Goal: Information Seeking & Learning: Learn about a topic

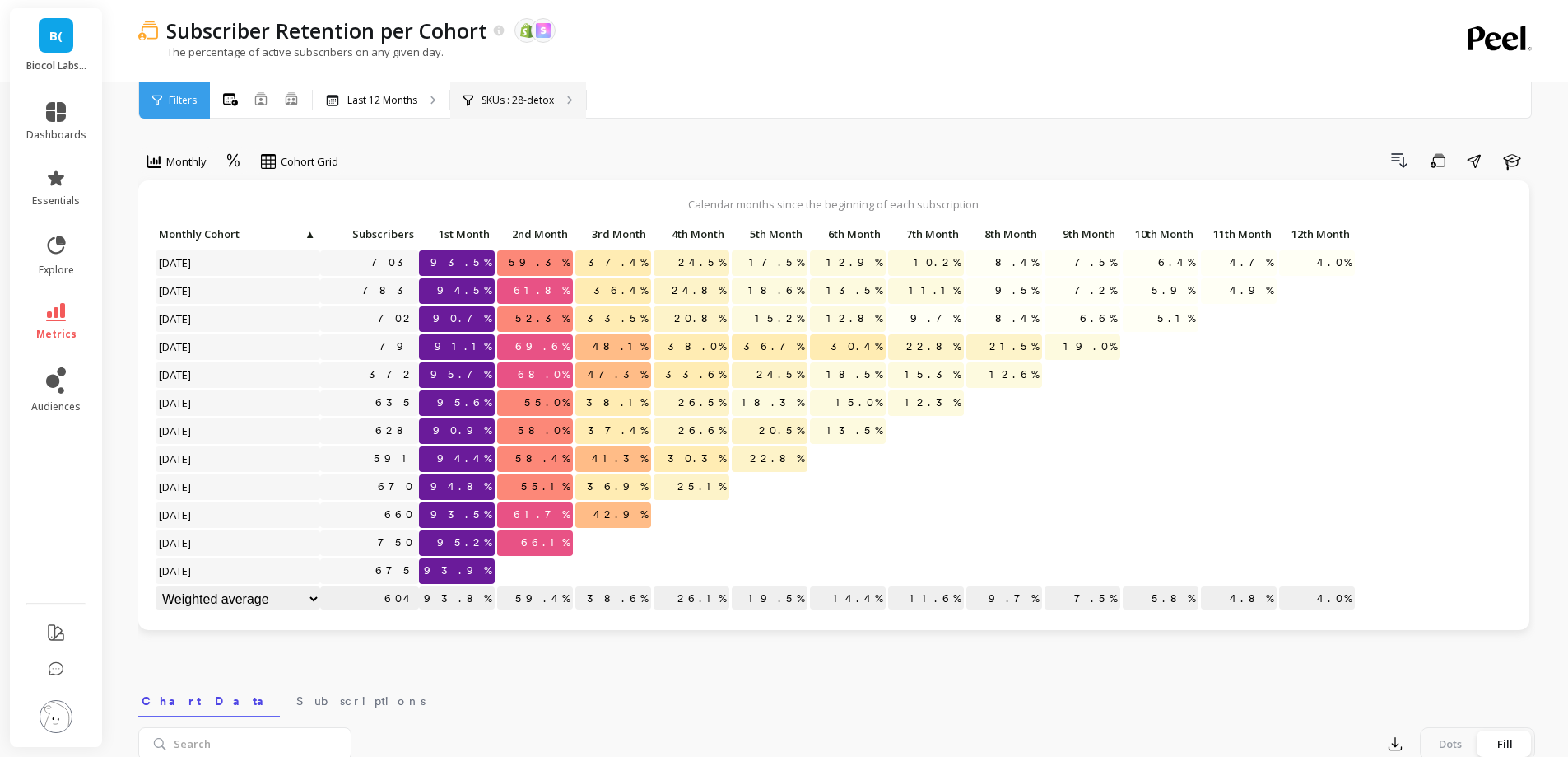
click at [547, 94] on p "SKUs : 28-detox" at bounding box center [518, 100] width 73 height 13
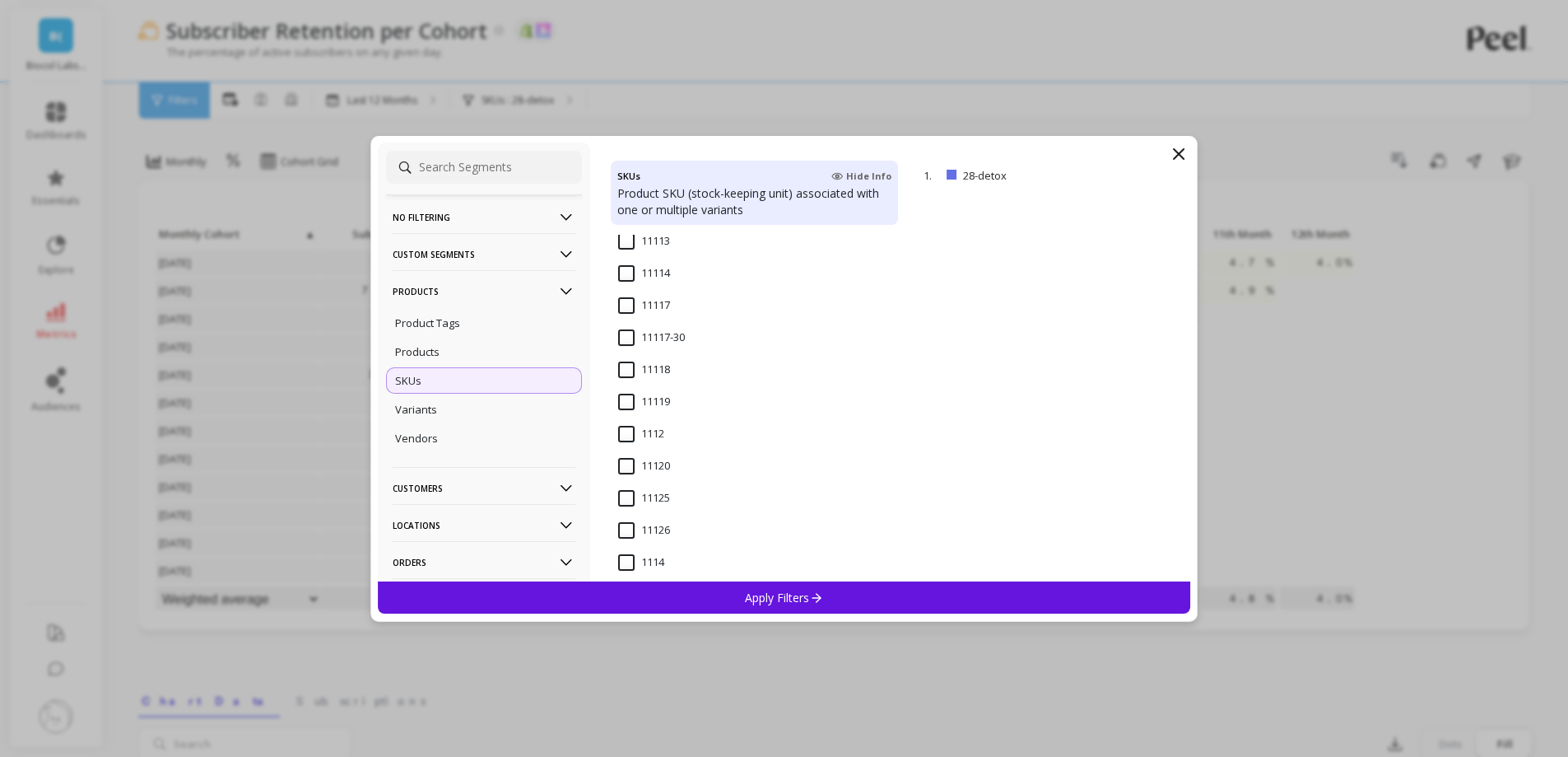
scroll to position [823, 0]
click at [451, 285] on p "Products" at bounding box center [484, 291] width 182 height 42
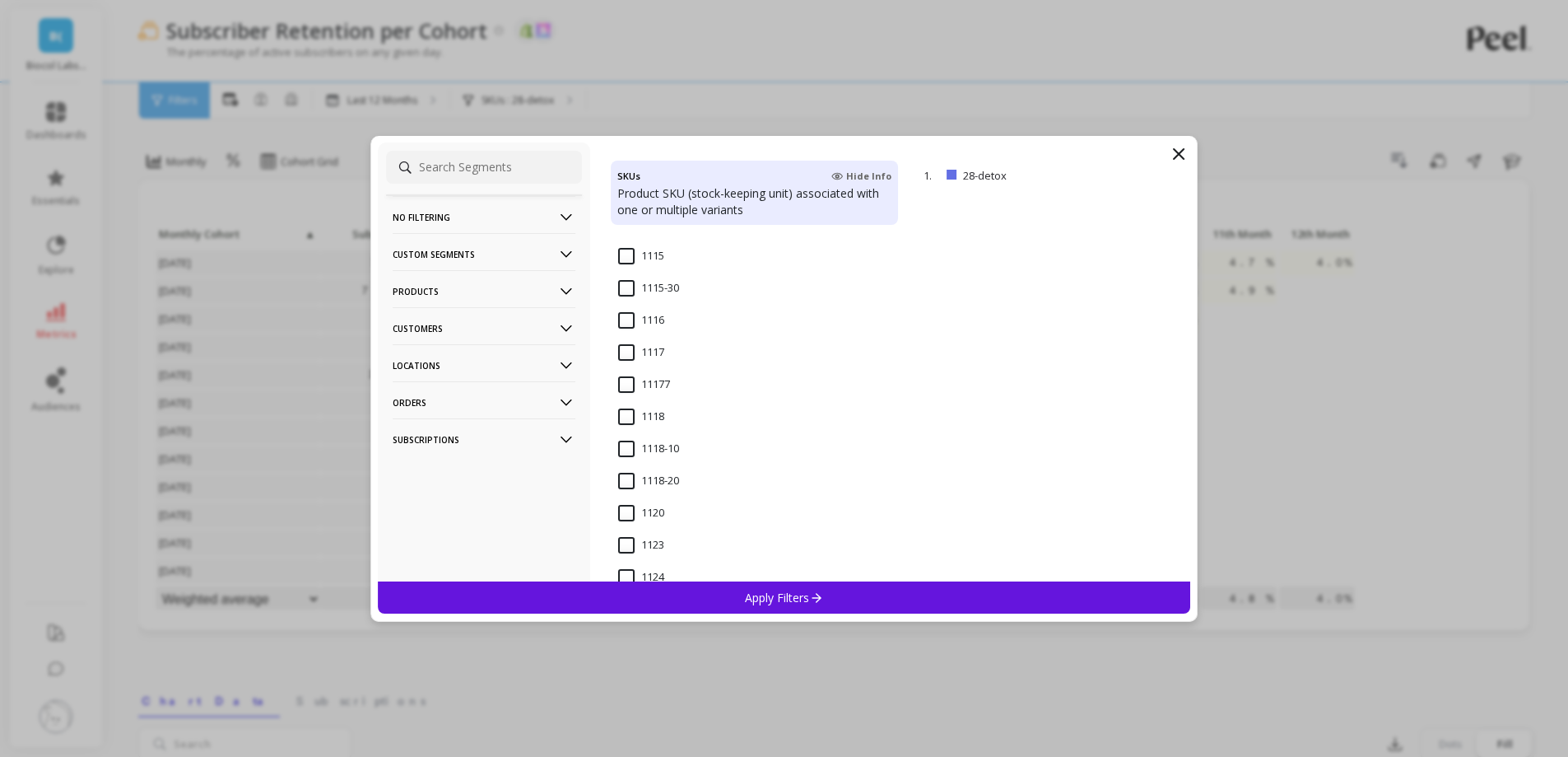
click at [454, 252] on p "Custom Segments" at bounding box center [484, 254] width 182 height 42
click at [454, 378] on p "Customers" at bounding box center [484, 387] width 182 height 42
click at [452, 424] on p "Customer Tags" at bounding box center [432, 420] width 75 height 15
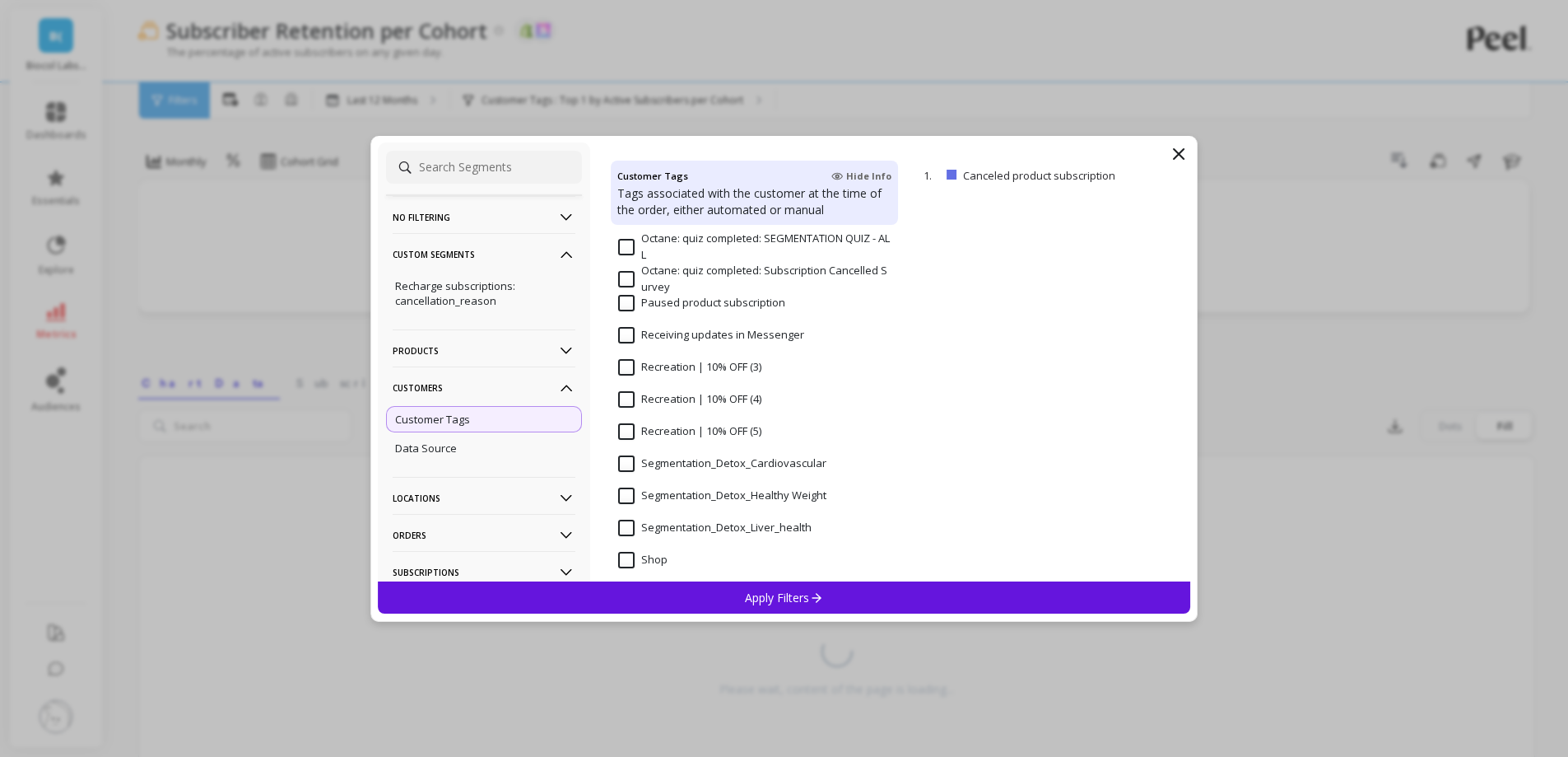
scroll to position [1340, 0]
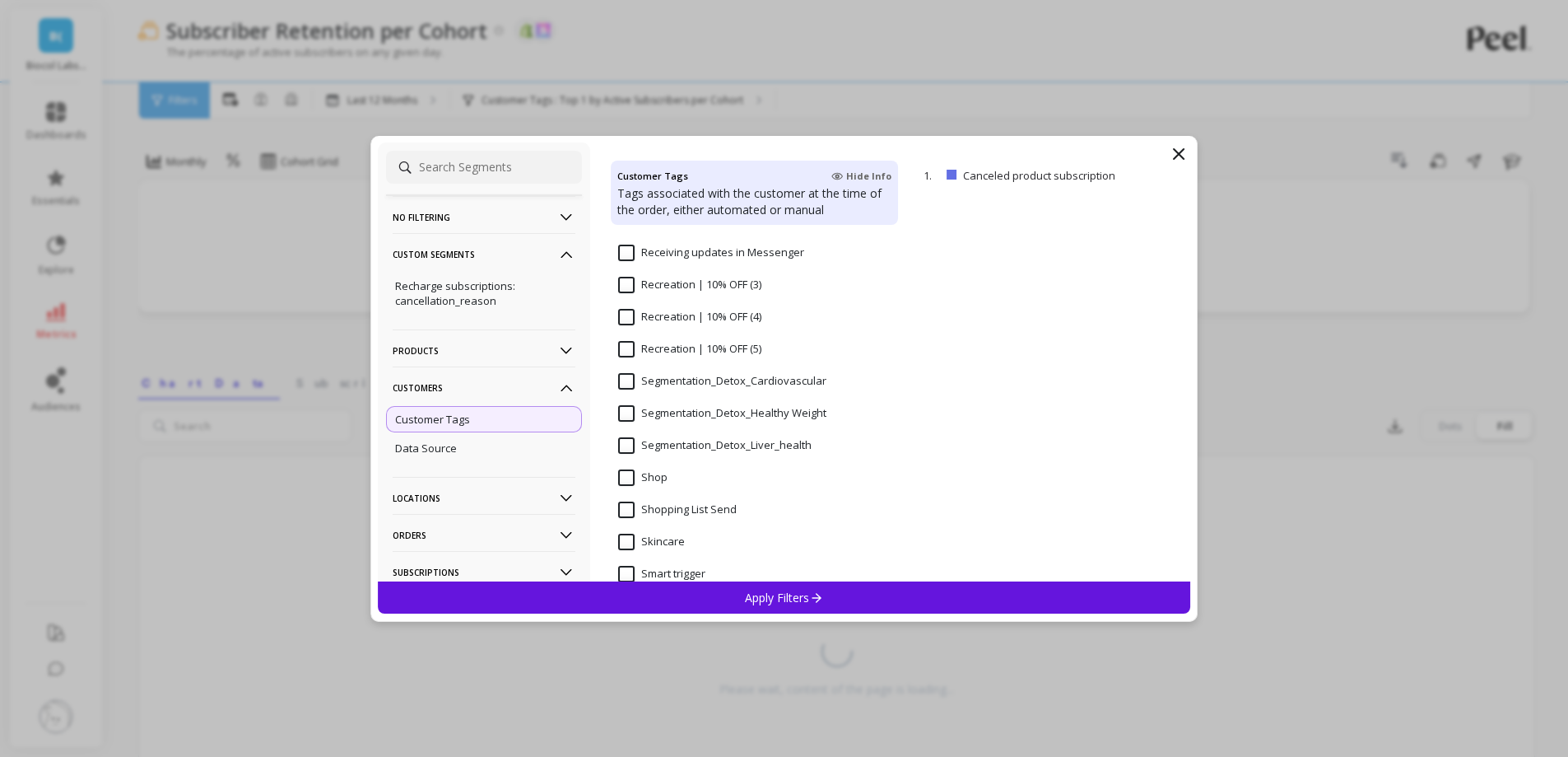
drag, startPoint x: 645, startPoint y: 412, endPoint x: 817, endPoint y: 413, distance: 172.0
click at [817, 413] on Weight "Segmentation_Detox_Healthy Weight" at bounding box center [722, 413] width 208 height 16
click at [635, 414] on div "Segmentation_Detox_Healthy Weight" at bounding box center [754, 422] width 287 height 49
click at [653, 412] on Weight "Segmentation_Detox_Healthy Weight" at bounding box center [722, 413] width 208 height 16
click at [747, 412] on Weight "Segmentation_Detox_Healthy Weight" at bounding box center [722, 413] width 208 height 16
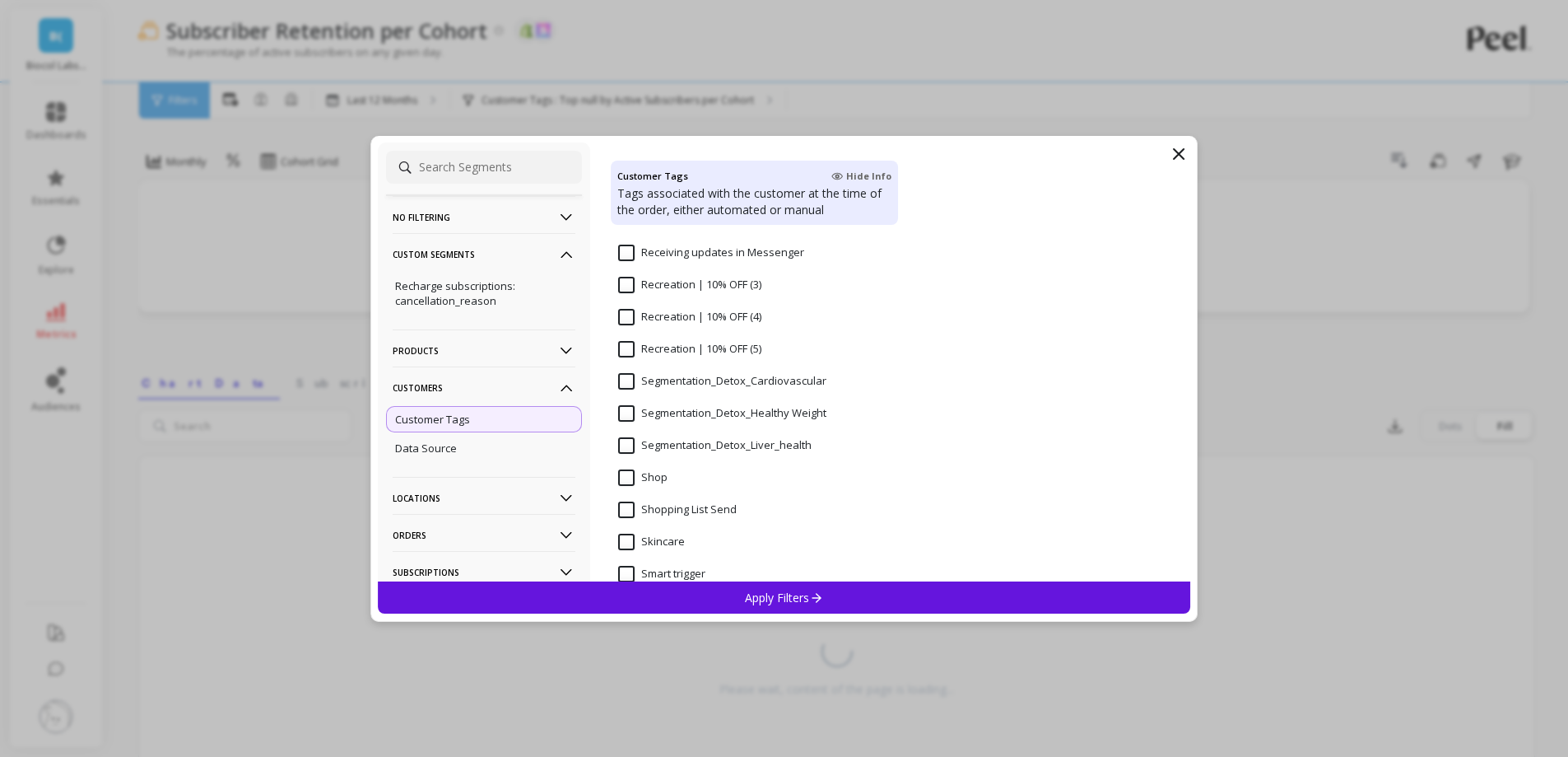
click at [768, 410] on Weight "Segmentation_Detox_Healthy Weight" at bounding box center [722, 413] width 208 height 16
click at [1178, 152] on icon at bounding box center [1179, 154] width 9 height 9
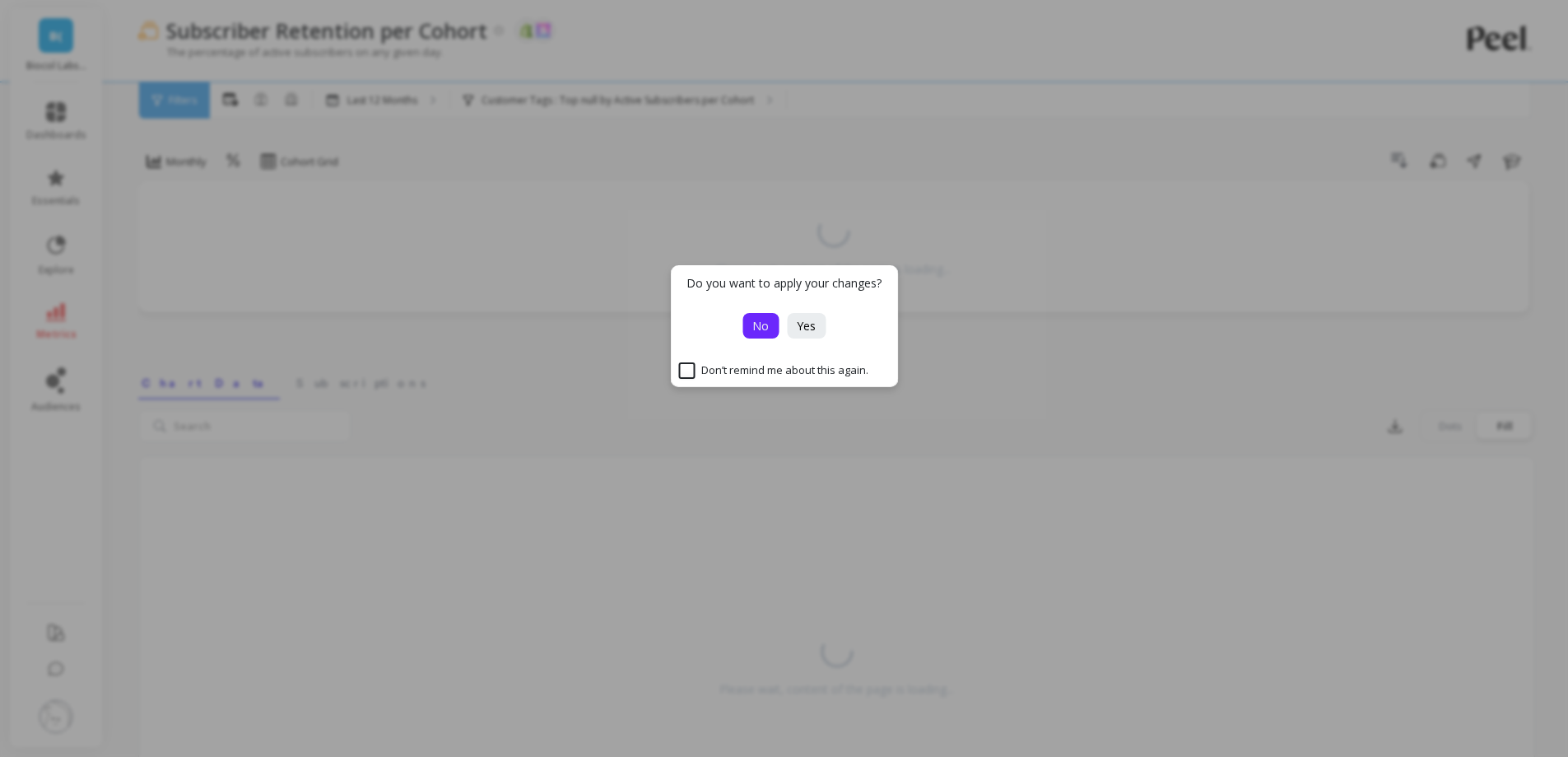
click at [765, 330] on span "No" at bounding box center [760, 325] width 16 height 16
